Goal: Task Accomplishment & Management: Use online tool/utility

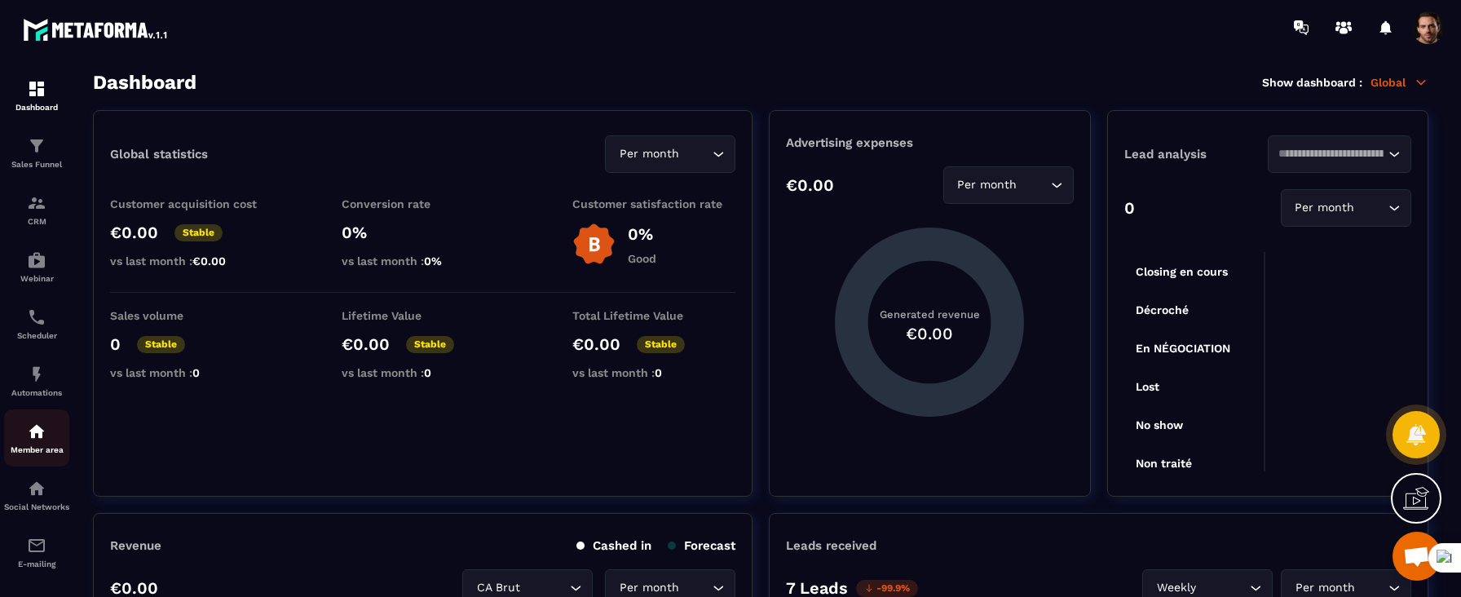
scroll to position [144, 0]
click at [41, 429] on div "E-mailing" at bounding box center [36, 427] width 65 height 33
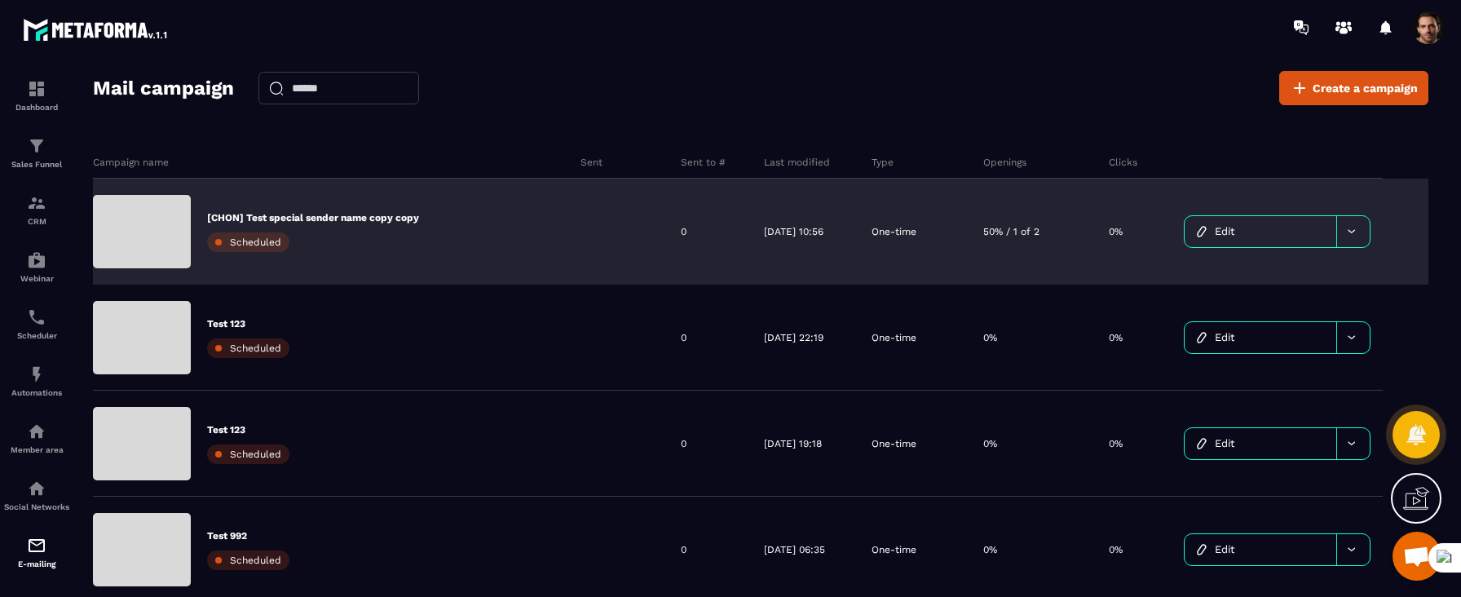
click at [1272, 225] on link "Edit" at bounding box center [1261, 231] width 152 height 31
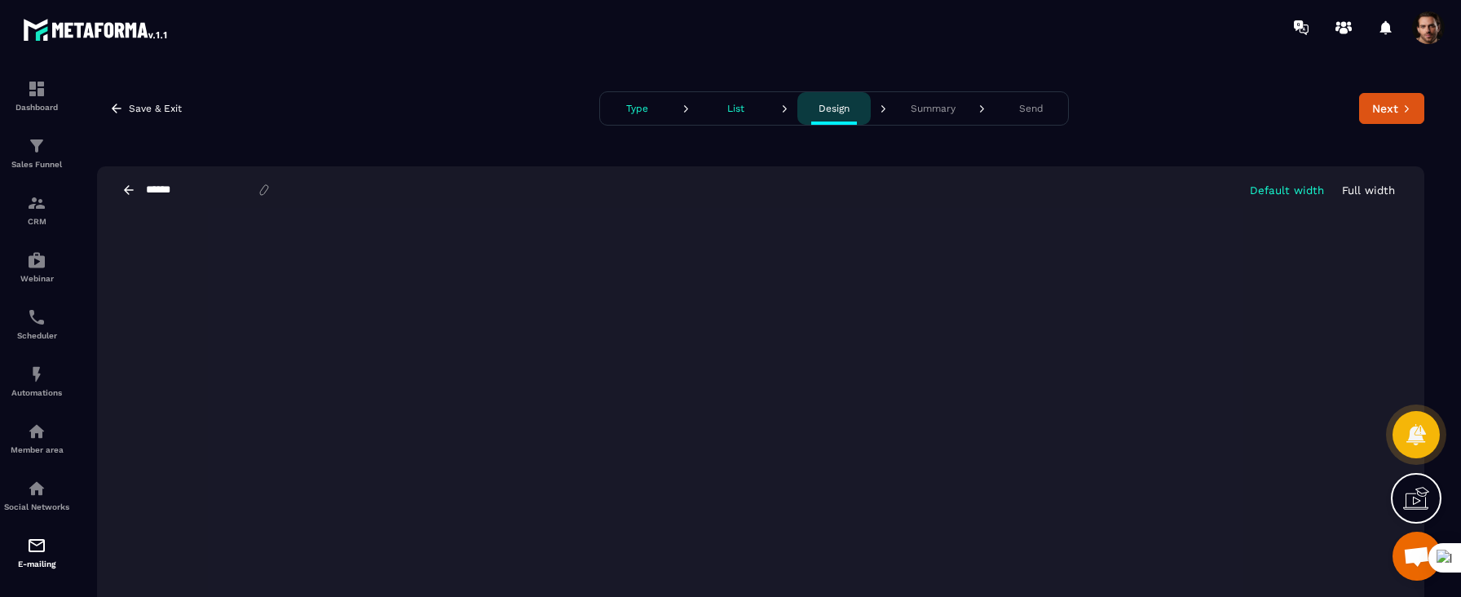
click at [740, 120] on button "List" at bounding box center [735, 108] width 73 height 33
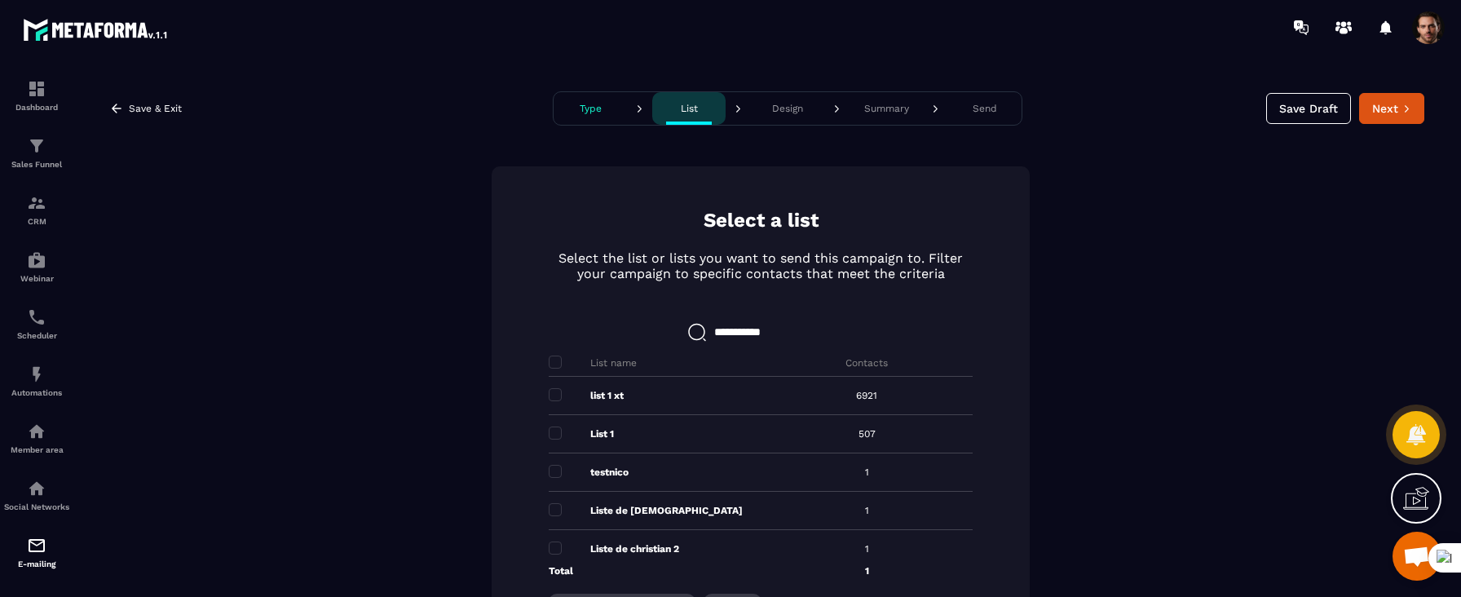
scroll to position [168, 0]
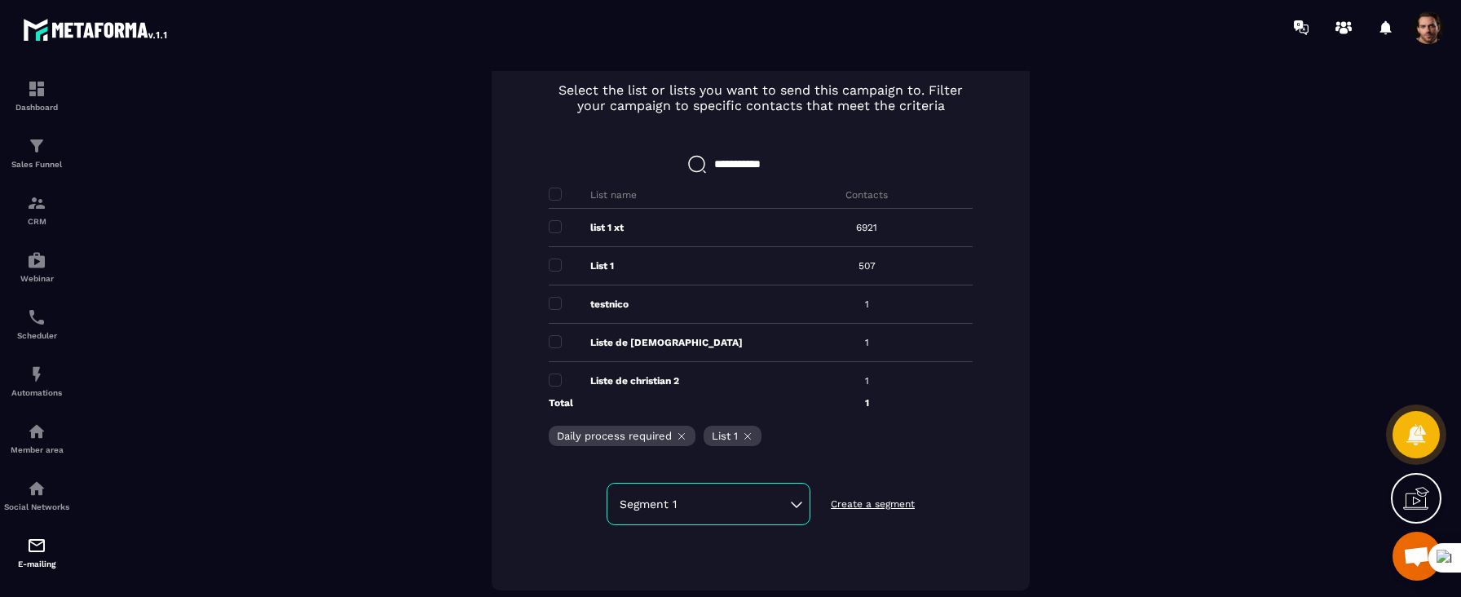
click at [893, 509] on p "Create a segment" at bounding box center [873, 503] width 84 height 13
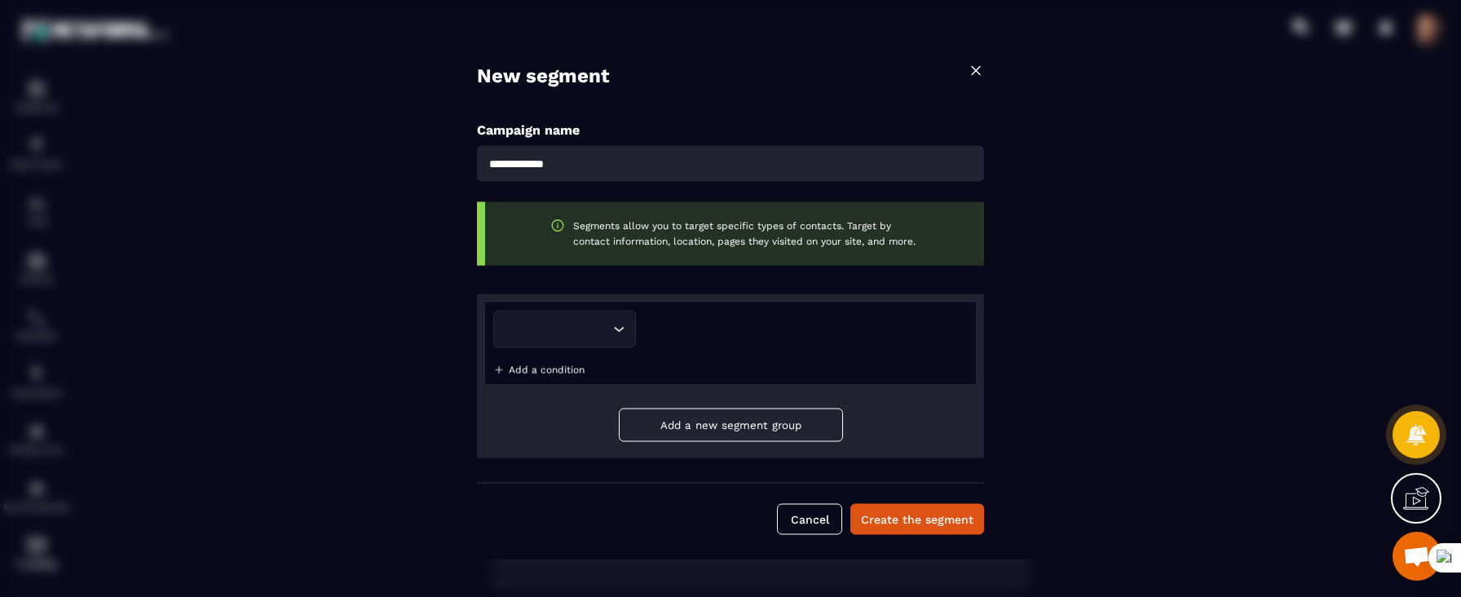
click at [578, 324] on input "Search for option" at bounding box center [560, 330] width 98 height 18
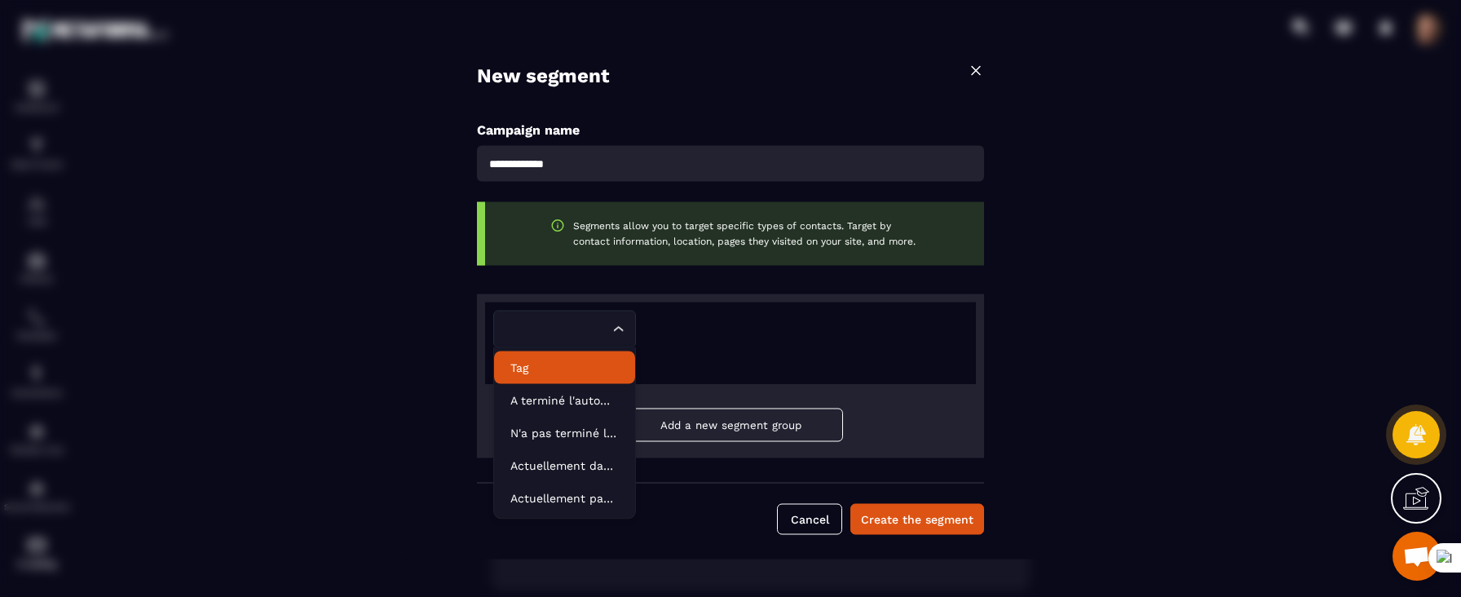
click at [565, 370] on p "Tag" at bounding box center [565, 368] width 108 height 16
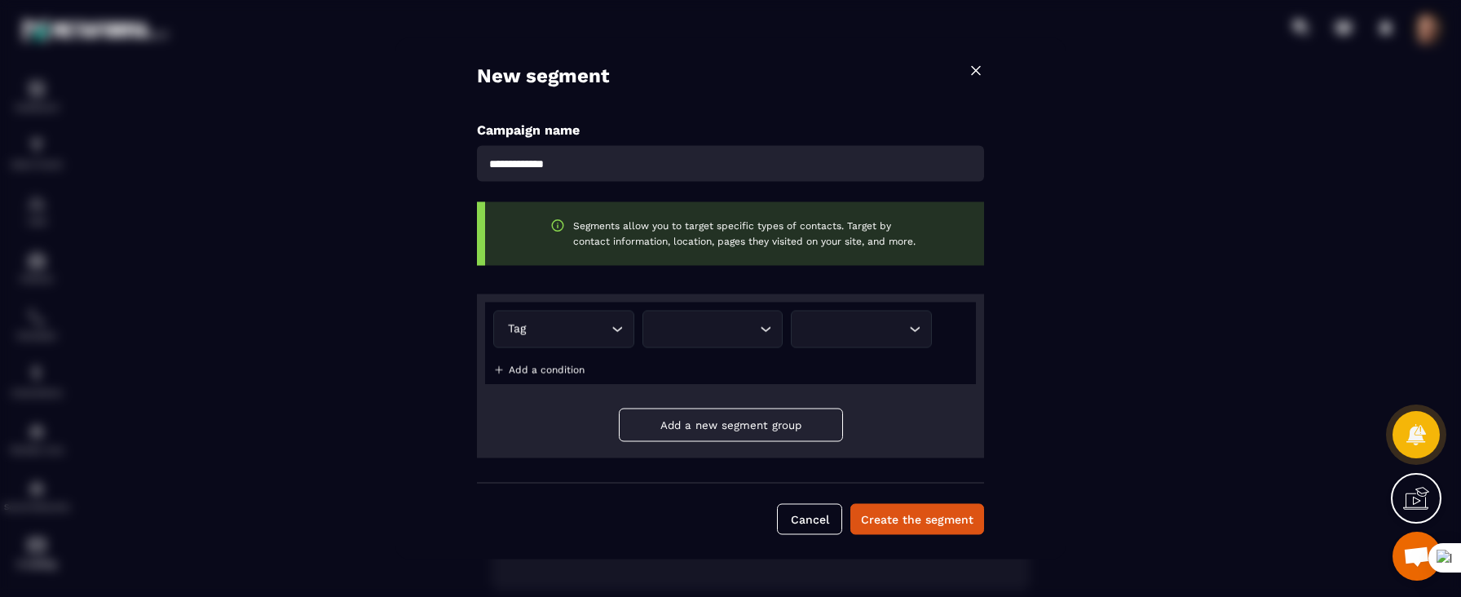
click at [730, 319] on div "Loading..." at bounding box center [713, 330] width 141 height 38
click at [724, 367] on p "Contains" at bounding box center [713, 368] width 107 height 16
click at [863, 326] on input "Search for option" at bounding box center [857, 330] width 96 height 18
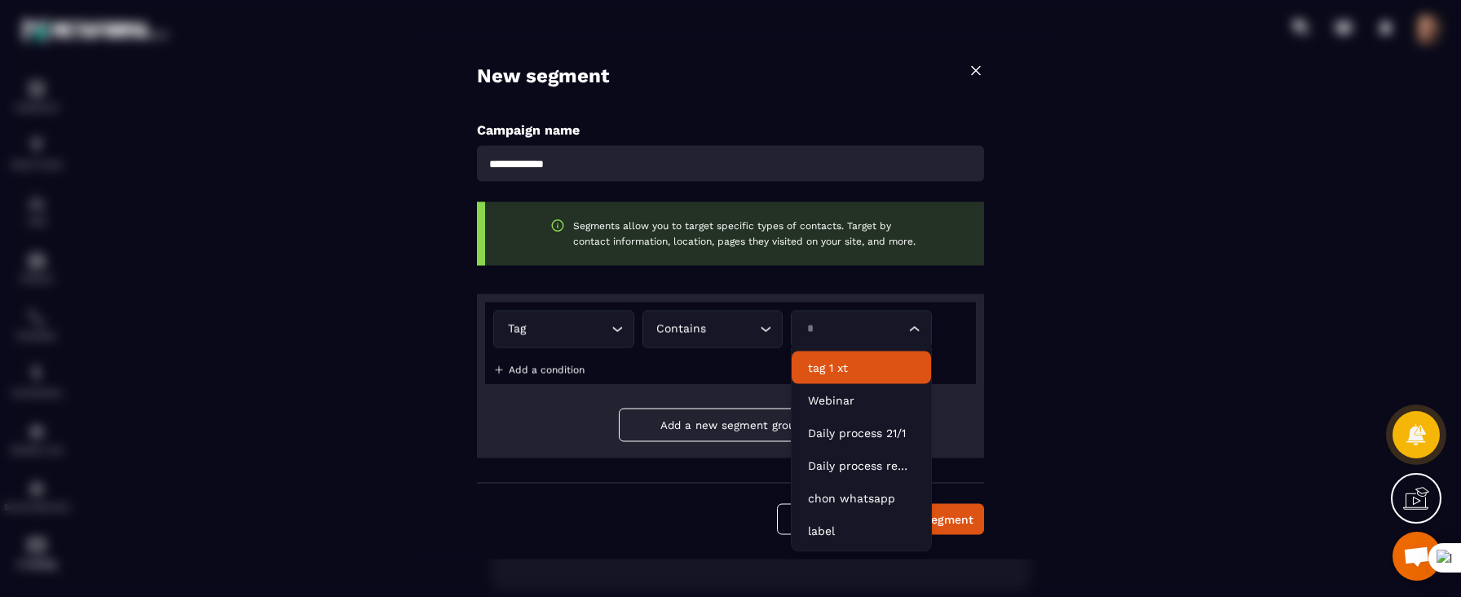
click at [858, 381] on li "tag 1 xt" at bounding box center [861, 367] width 139 height 33
type input "*"
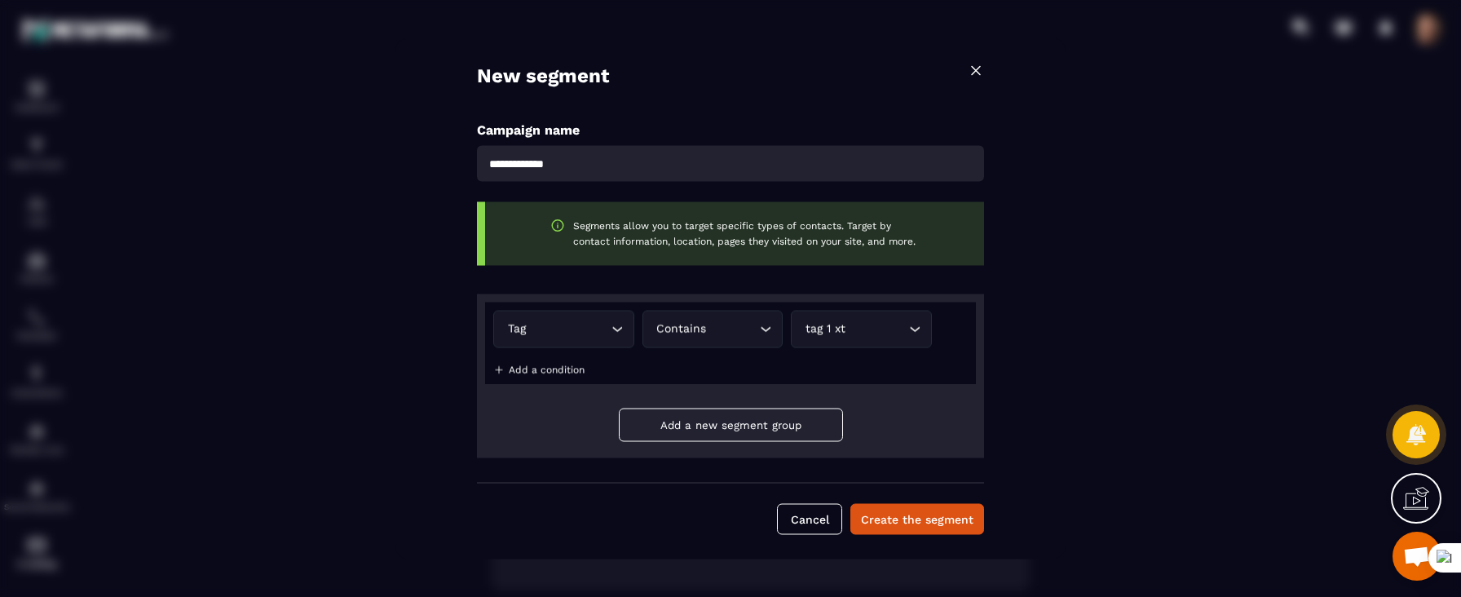
click at [558, 368] on p "Add a condition" at bounding box center [547, 370] width 76 height 11
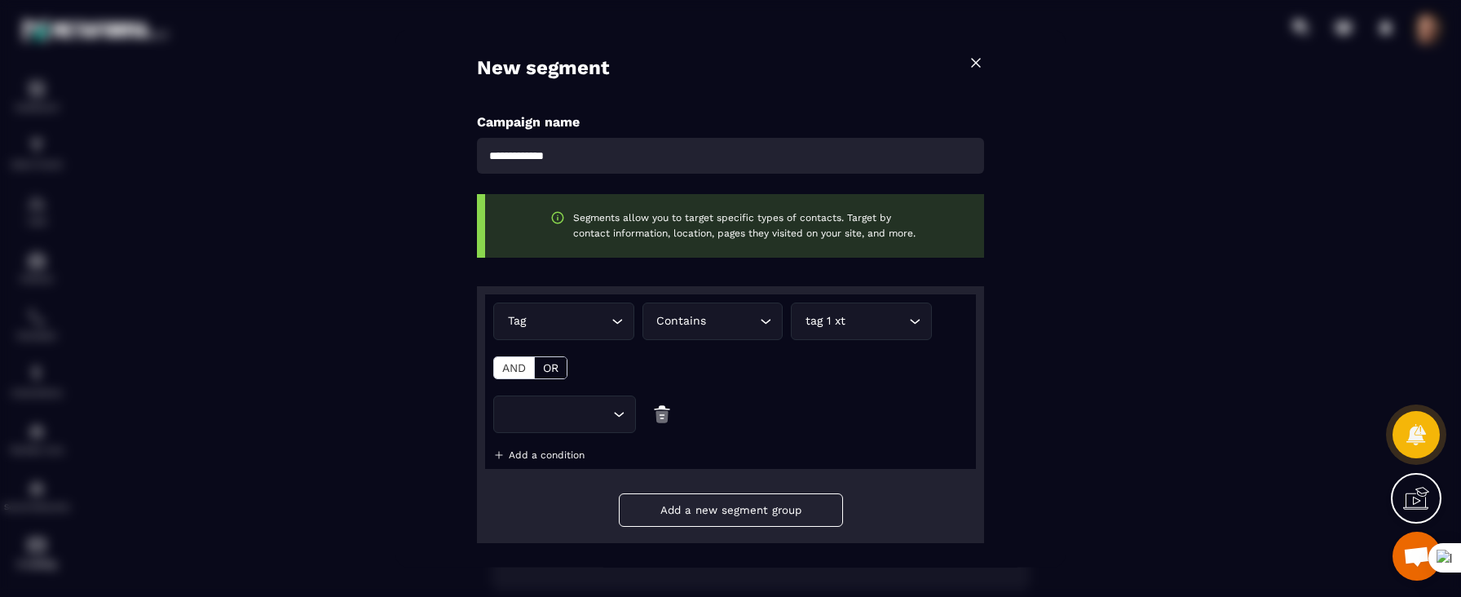
click at [558, 368] on p "OR" at bounding box center [550, 367] width 15 height 13
click at [559, 405] on input "Search for option" at bounding box center [560, 414] width 98 height 18
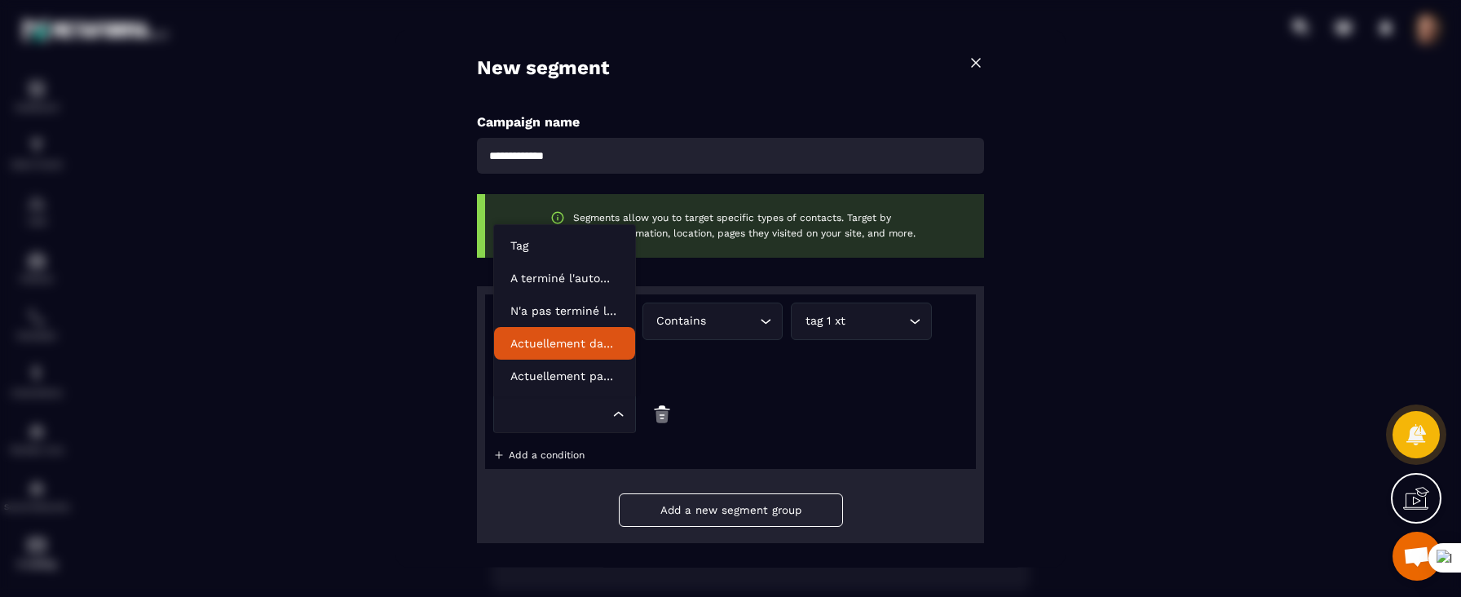
click at [594, 349] on p "Actuellement dans l'automatisation" at bounding box center [565, 343] width 108 height 16
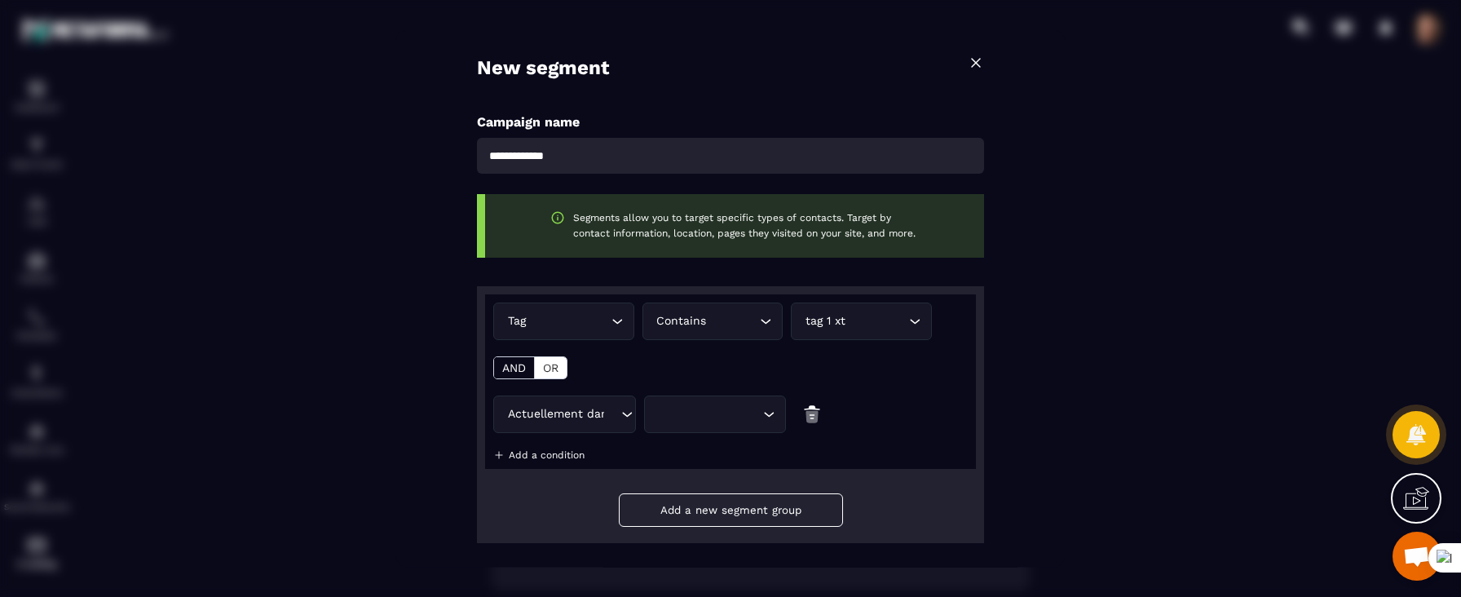
click at [730, 425] on div "Loading..." at bounding box center [715, 415] width 143 height 38
click at [714, 462] on li "Daily process required (webinar)" at bounding box center [715, 452] width 141 height 33
type input "*"
click at [551, 452] on p "Add a condition" at bounding box center [547, 454] width 76 height 11
